Goal: Information Seeking & Learning: Learn about a topic

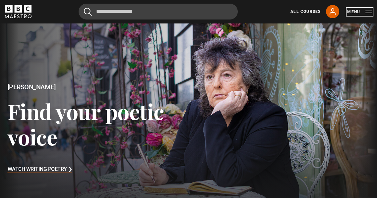
click at [369, 13] on button "Menu" at bounding box center [359, 12] width 25 height 7
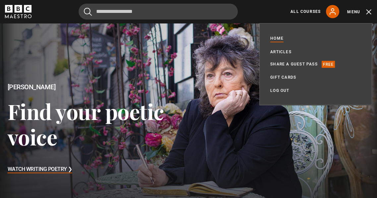
click at [310, 123] on div at bounding box center [188, 129] width 386 height 217
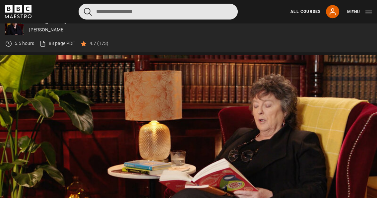
click at [103, 13] on input "Search" at bounding box center [157, 12] width 159 height 16
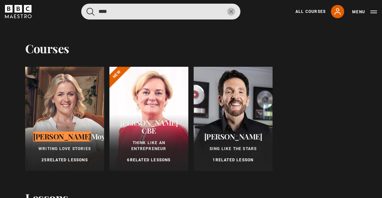
type input "****"
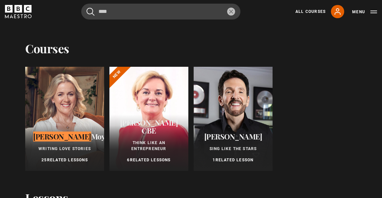
click at [50, 126] on div "Jojo Moyes Writing Love Stories 25 Related Lessons" at bounding box center [64, 148] width 79 height 46
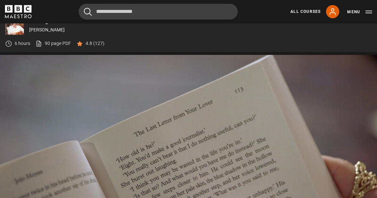
click at [50, 126] on video "Video Player" at bounding box center [188, 161] width 377 height 212
click at [189, 160] on span "Video Player" at bounding box center [189, 159] width 20 height 20
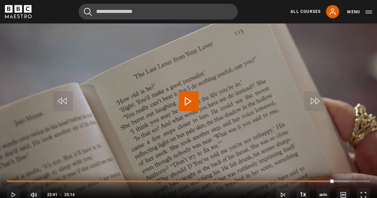
scroll to position [321, 0]
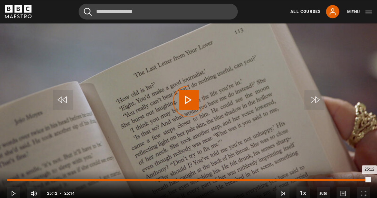
click at [366, 181] on div "25:12" at bounding box center [188, 180] width 362 height 2
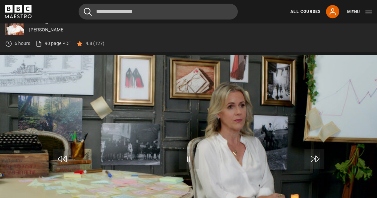
scroll to position [316, 0]
